Goal: Information Seeking & Learning: Learn about a topic

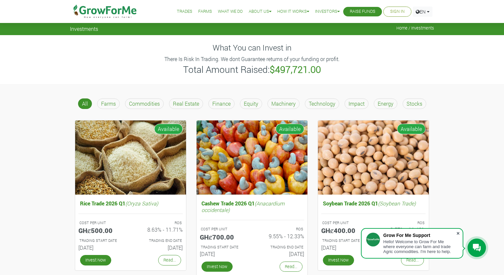
click at [460, 233] on span at bounding box center [458, 233] width 7 height 7
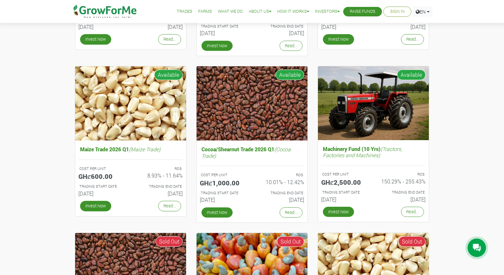
scroll to position [231, 0]
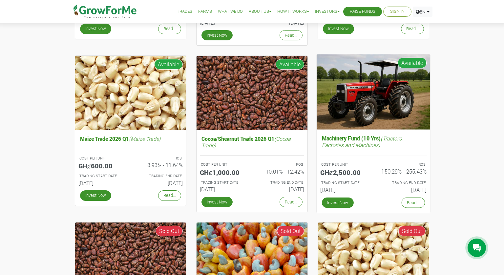
click at [335, 103] on img at bounding box center [373, 91] width 113 height 75
